Goal: Transaction & Acquisition: Purchase product/service

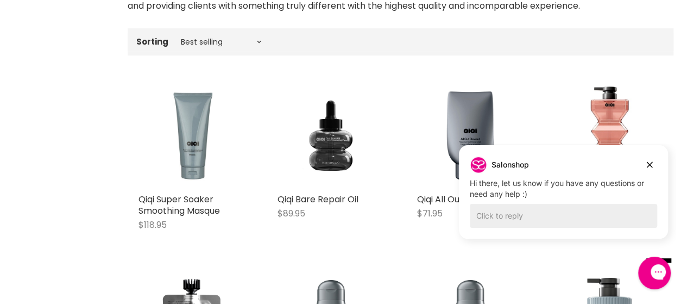
scroll to position [304, 0]
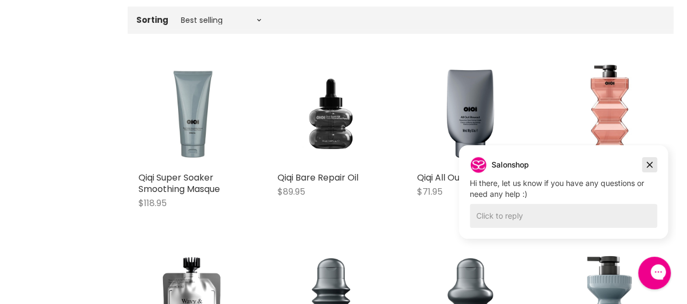
click at [651, 166] on icon "Dismiss campaign" at bounding box center [650, 165] width 6 height 6
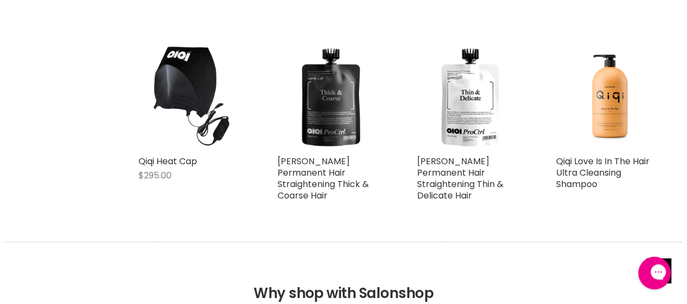
scroll to position [717, 0]
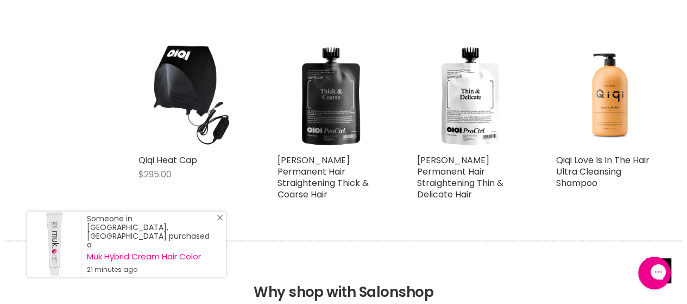
click at [223, 225] on div "Someone in Leopold, Australia purchased a Muk Hybrid Cream Hair Color 21 minute…" at bounding box center [126, 243] width 199 height 65
click at [218, 221] on icon "Close Icon" at bounding box center [220, 217] width 7 height 7
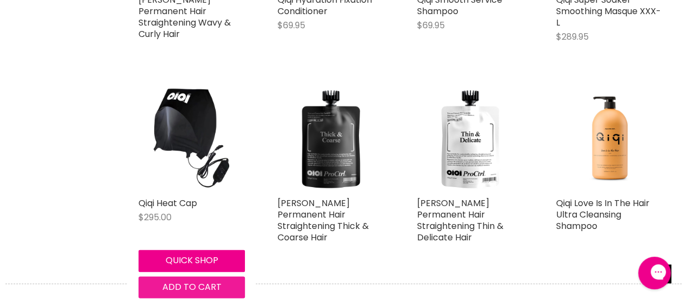
scroll to position [674, 0]
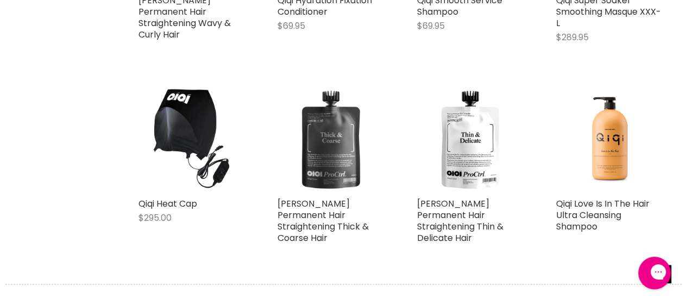
click at [341, 171] on img "Main content" at bounding box center [331, 139] width 106 height 106
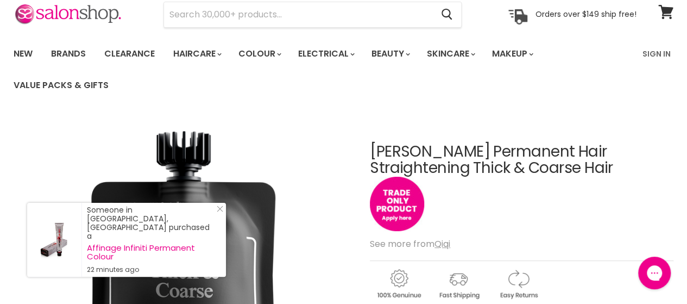
scroll to position [43, 0]
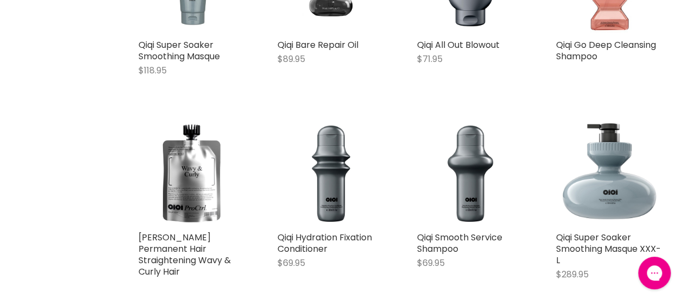
scroll to position [434, 0]
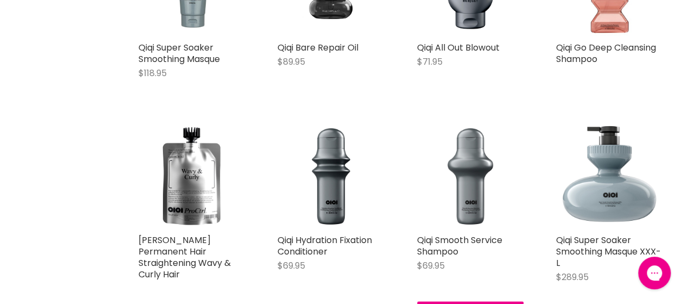
click at [474, 184] on img "Main content" at bounding box center [470, 175] width 106 height 106
